Goal: Information Seeking & Learning: Learn about a topic

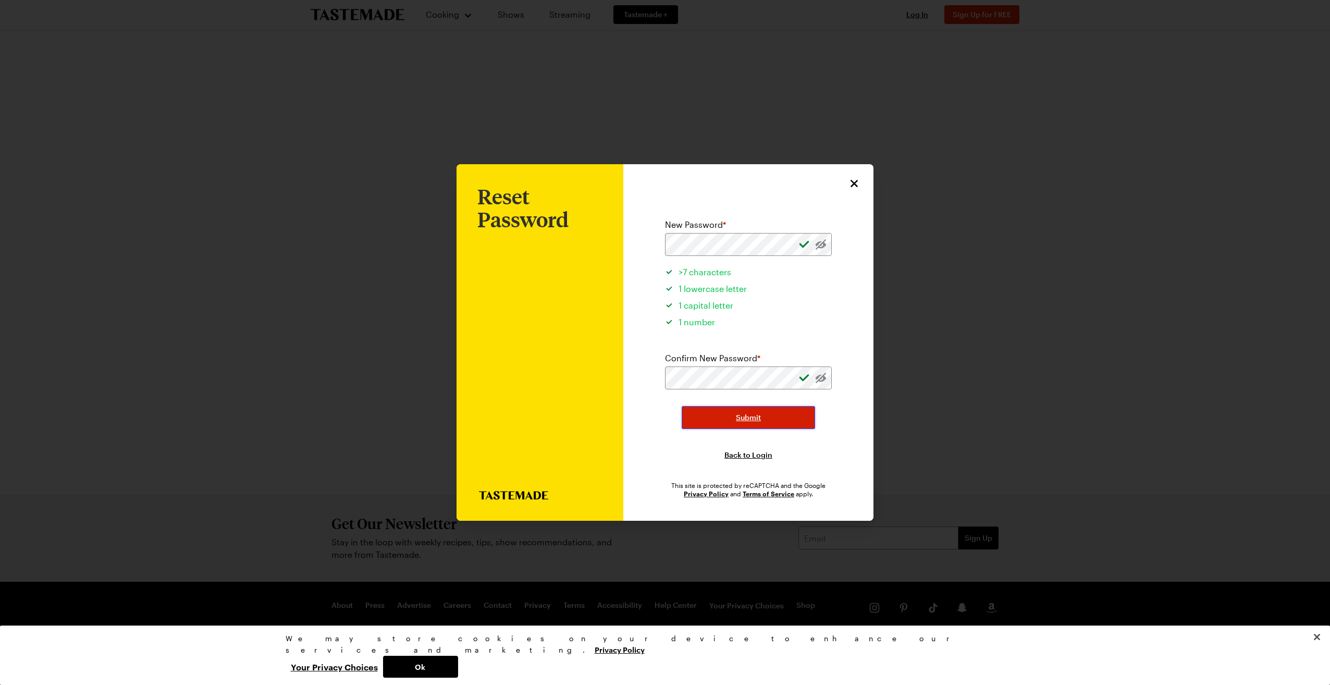
click at [759, 417] on span "Submit" at bounding box center [748, 417] width 25 height 10
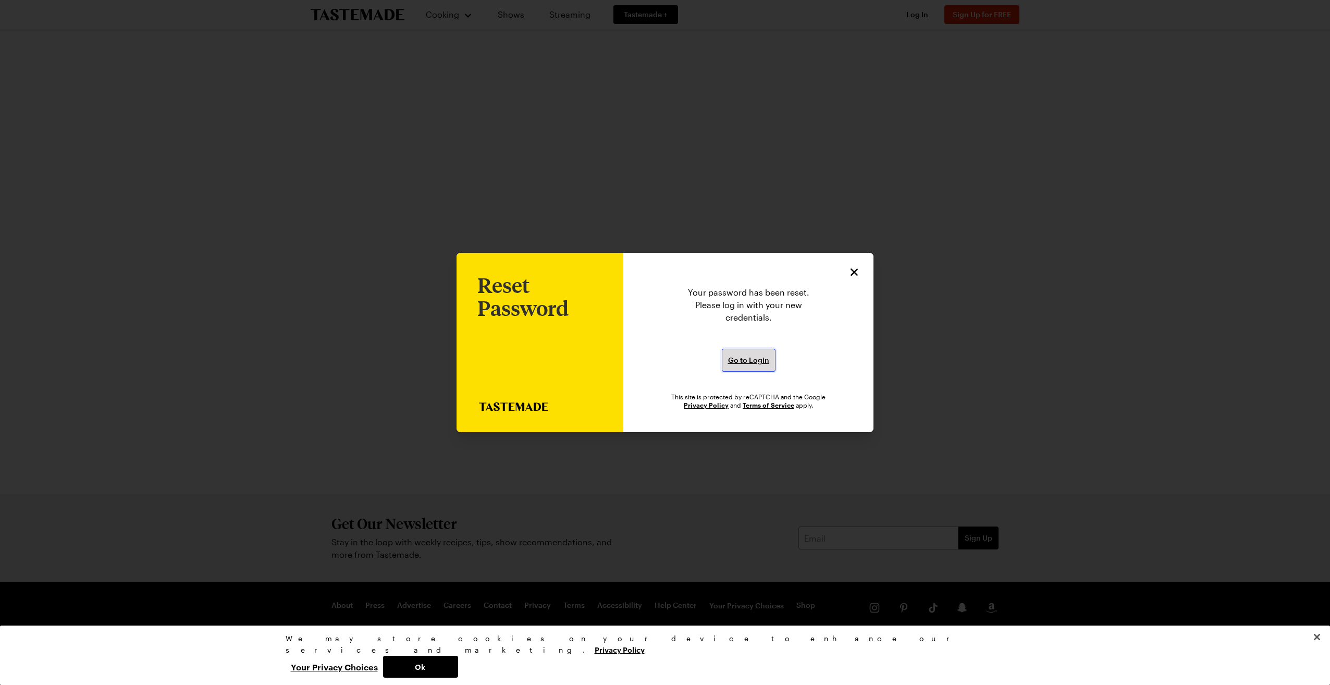
click at [758, 363] on span "Go to Login" at bounding box center [748, 360] width 41 height 10
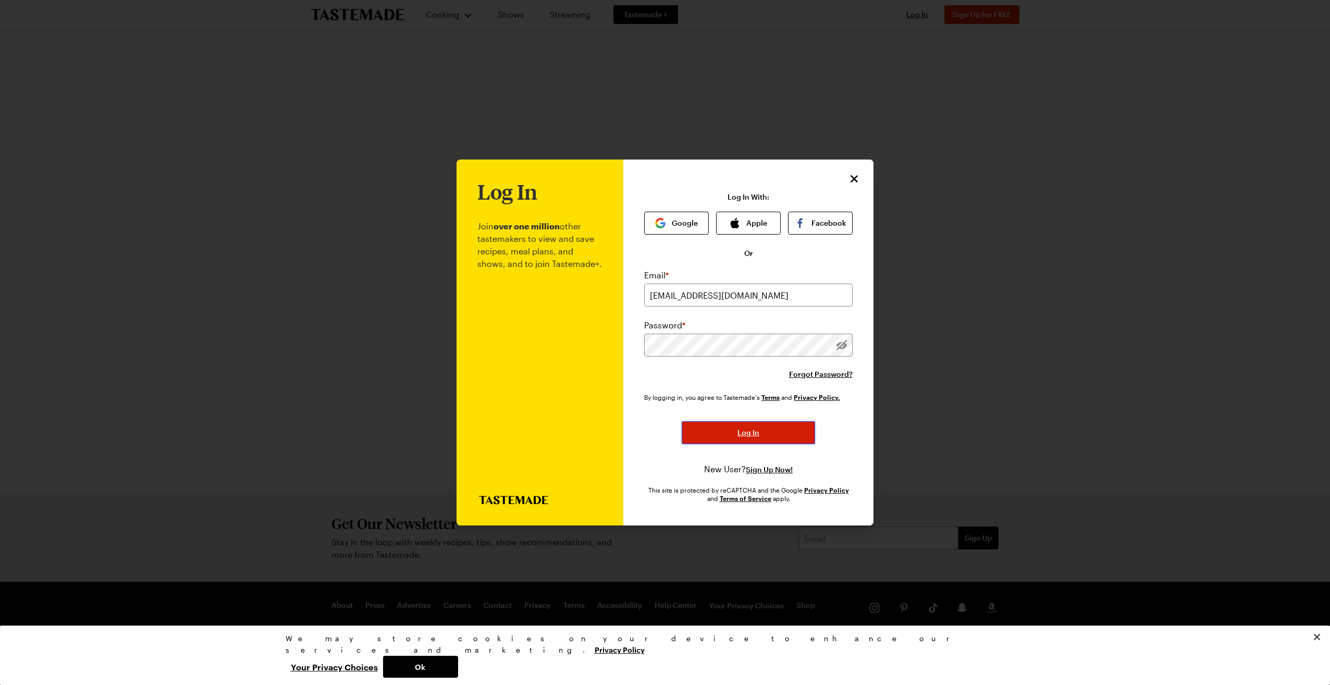
click at [736, 429] on button "Log In" at bounding box center [747, 432] width 133 height 23
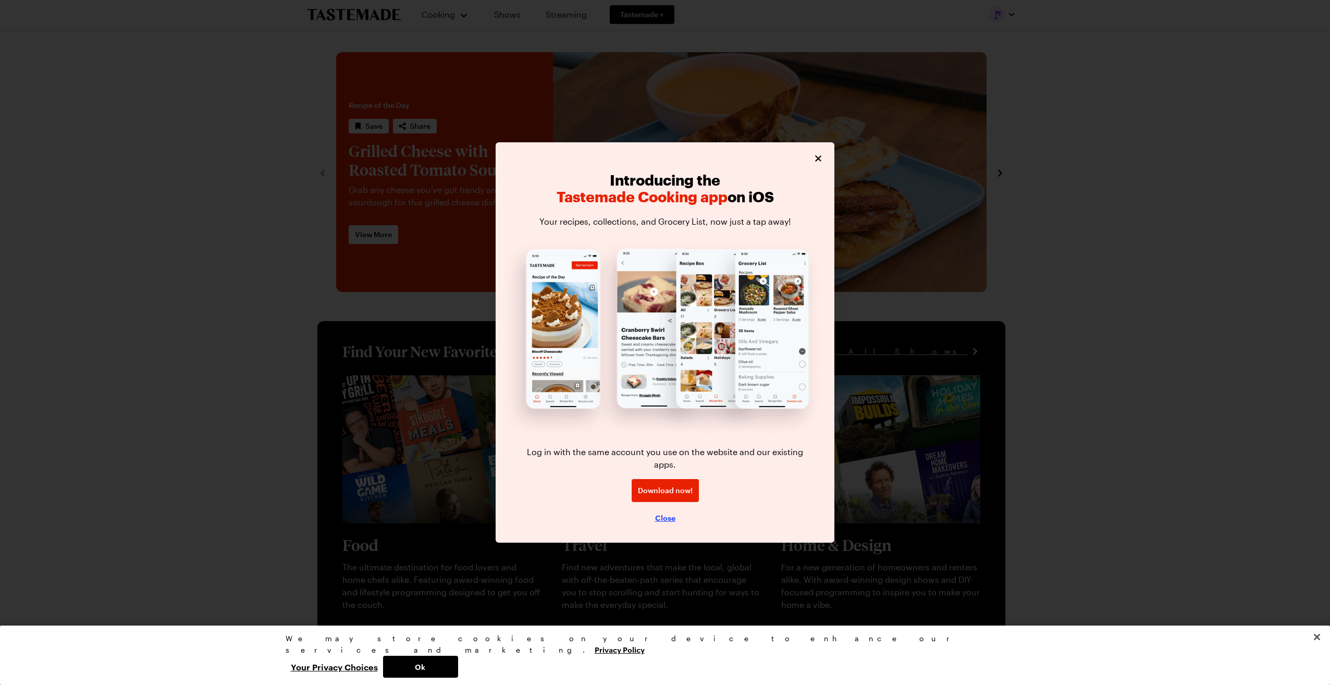
click at [662, 512] on span "Close" at bounding box center [665, 517] width 20 height 10
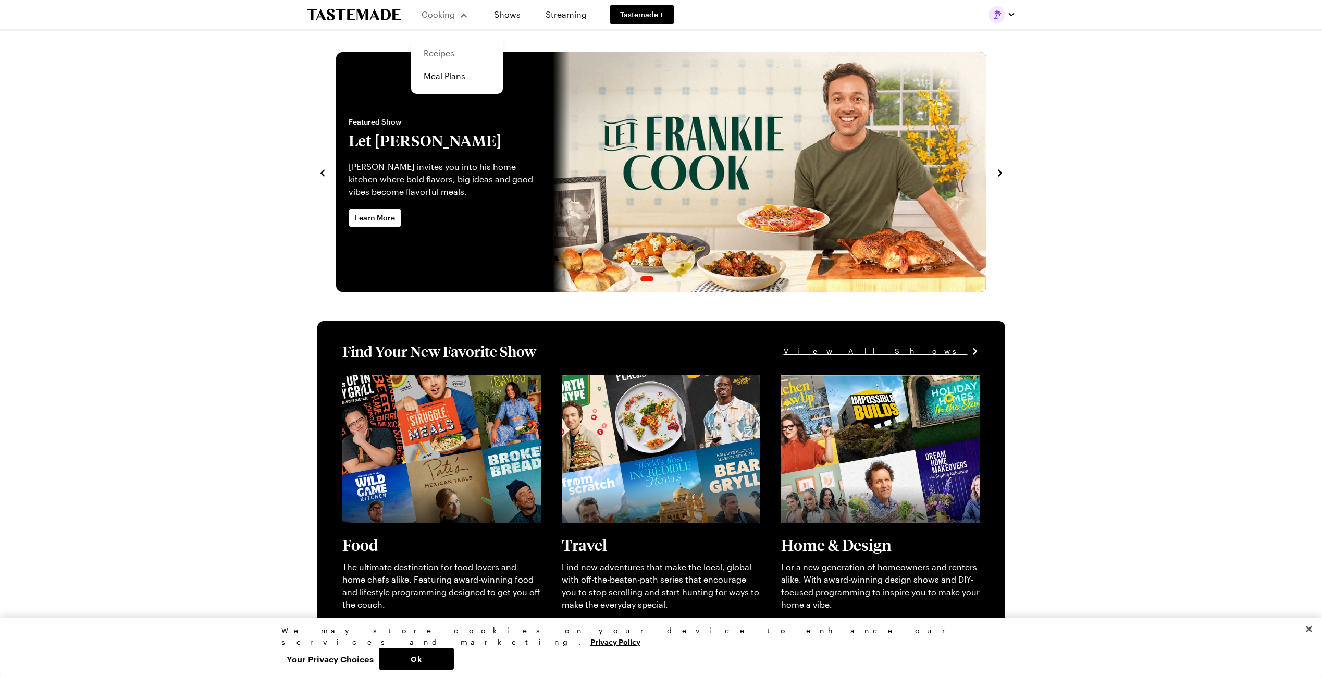
click at [442, 55] on link "Recipes" at bounding box center [456, 53] width 79 height 23
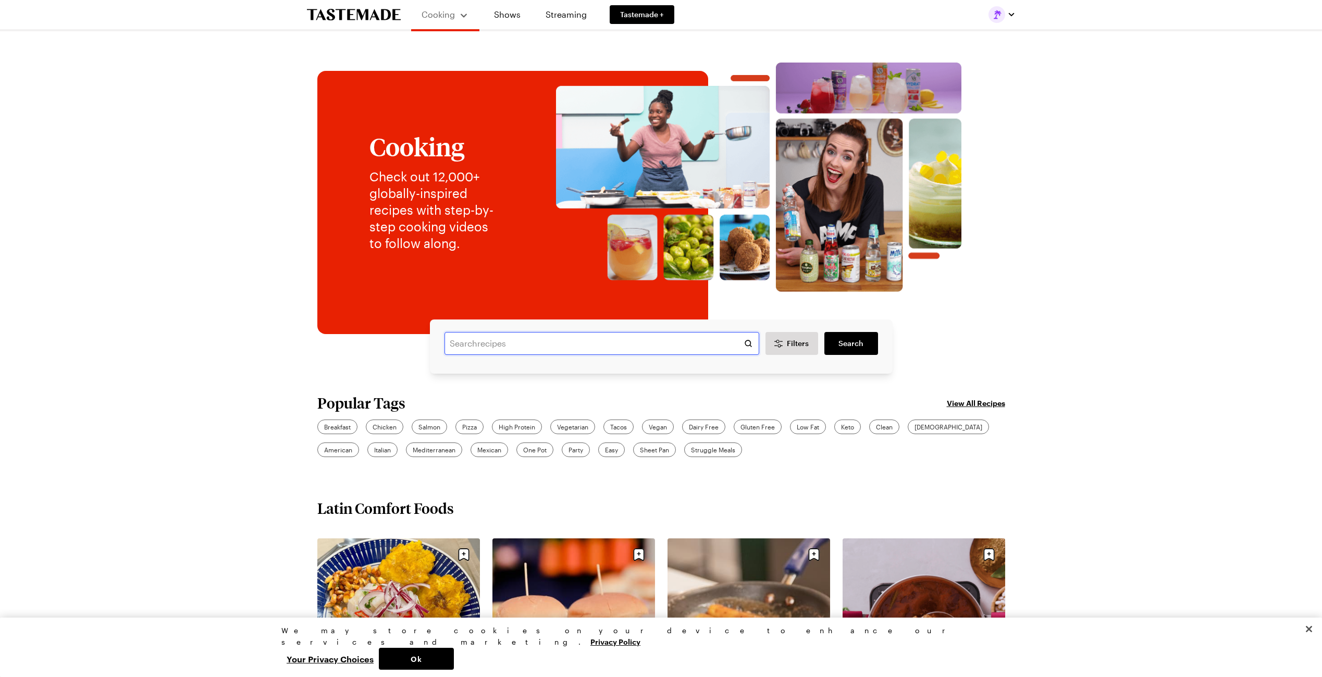
click at [475, 345] on input "text" at bounding box center [601, 343] width 315 height 23
type input "smash burger"
click at [852, 343] on span "Search" at bounding box center [850, 343] width 25 height 10
